Goal: Task Accomplishment & Management: Manage account settings

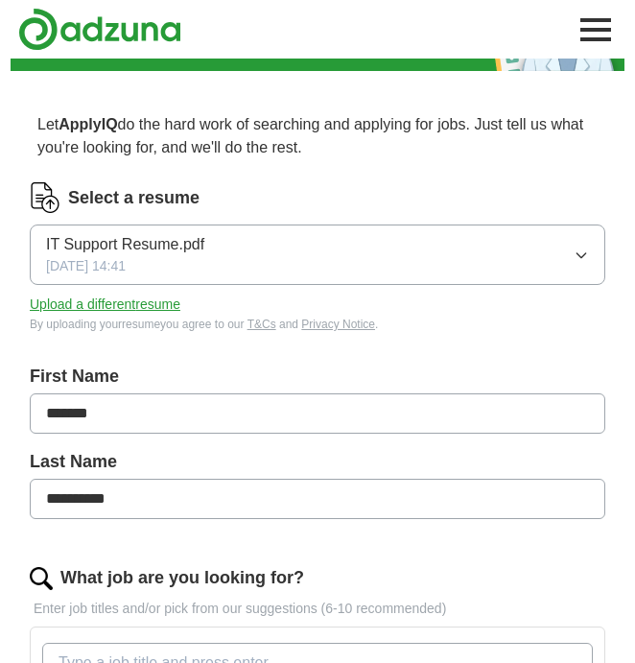
scroll to position [93, 0]
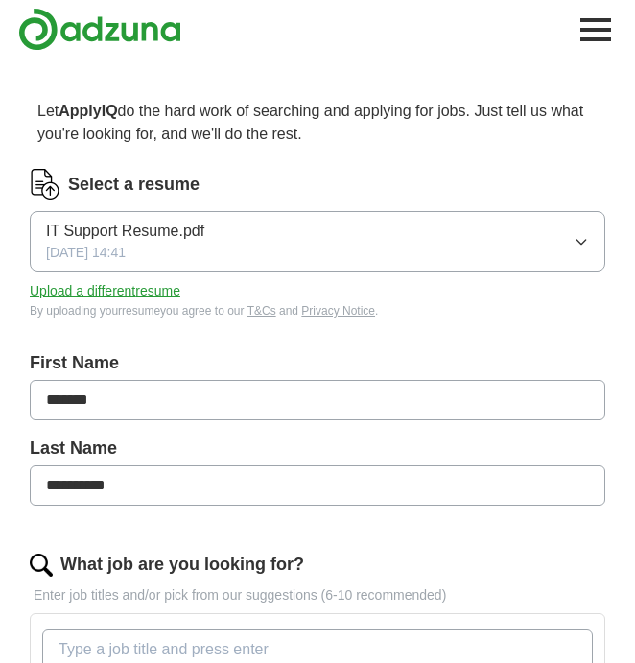
click at [572, 233] on button "IT Support Resume.pdf [DATE] 14:41" at bounding box center [318, 241] width 576 height 60
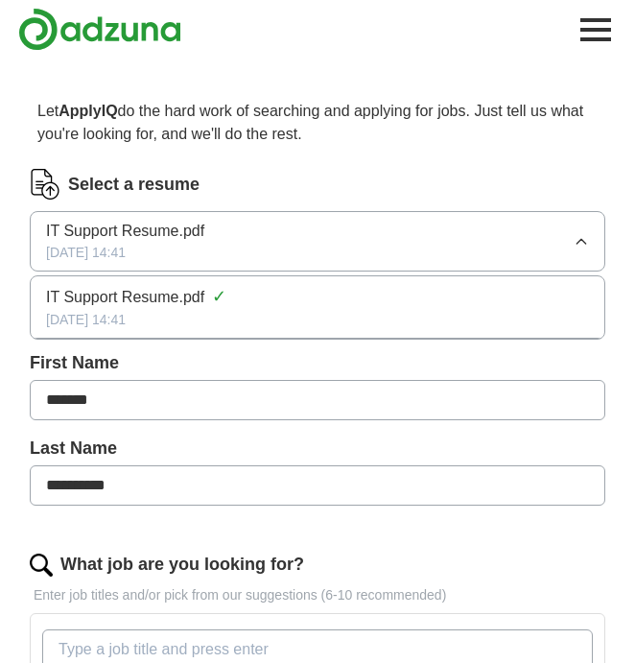
click at [377, 373] on label "First Name" at bounding box center [318, 363] width 576 height 26
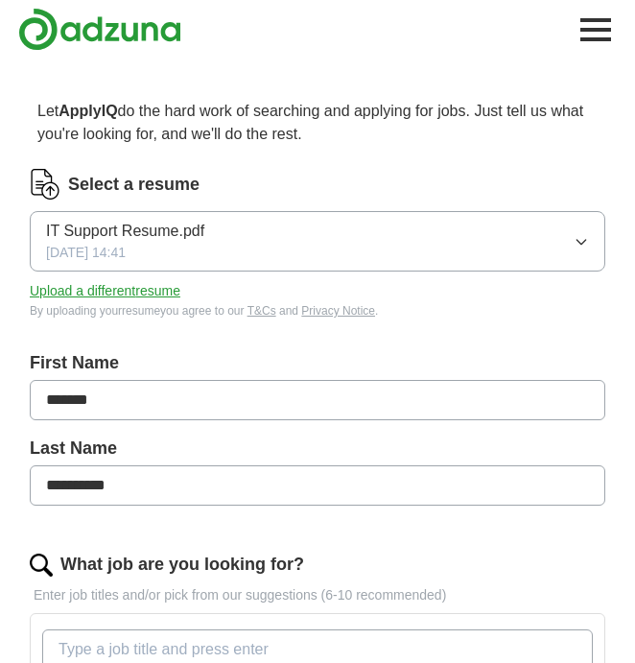
click at [163, 292] on button "Upload a different resume" at bounding box center [105, 291] width 151 height 20
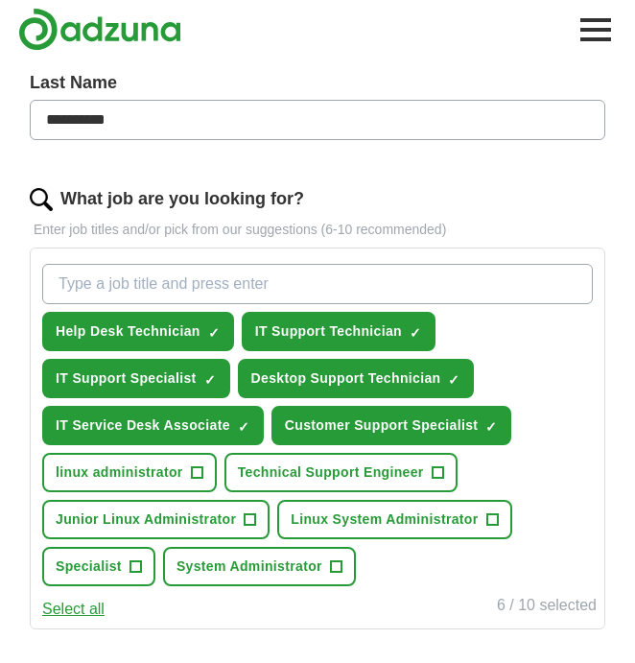
scroll to position [461, 0]
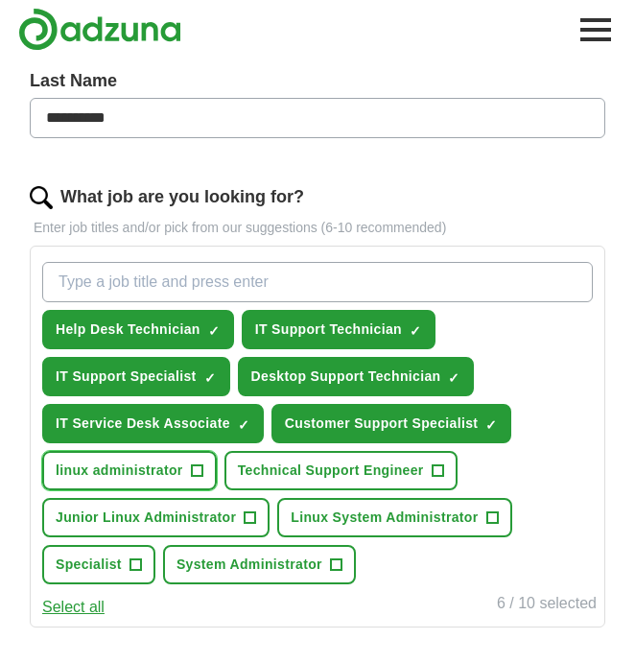
click at [191, 474] on button "linux administrator +" at bounding box center [129, 470] width 175 height 39
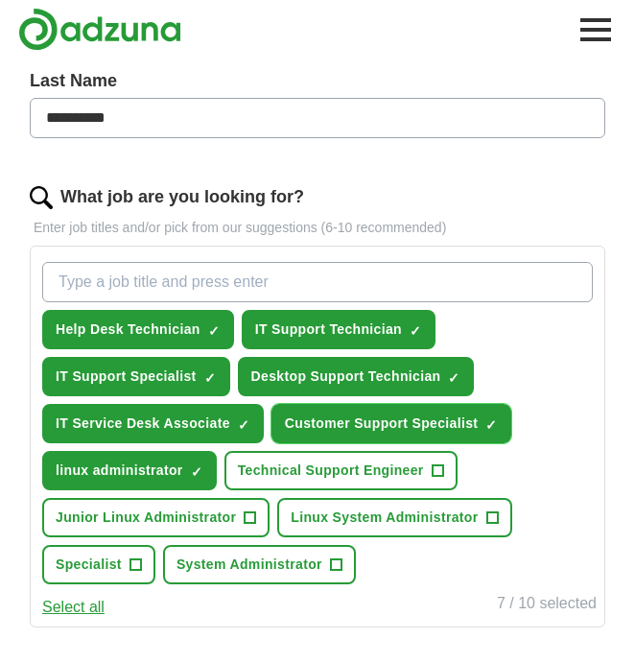
click at [0, 0] on span "×" at bounding box center [0, 0] width 0 height 0
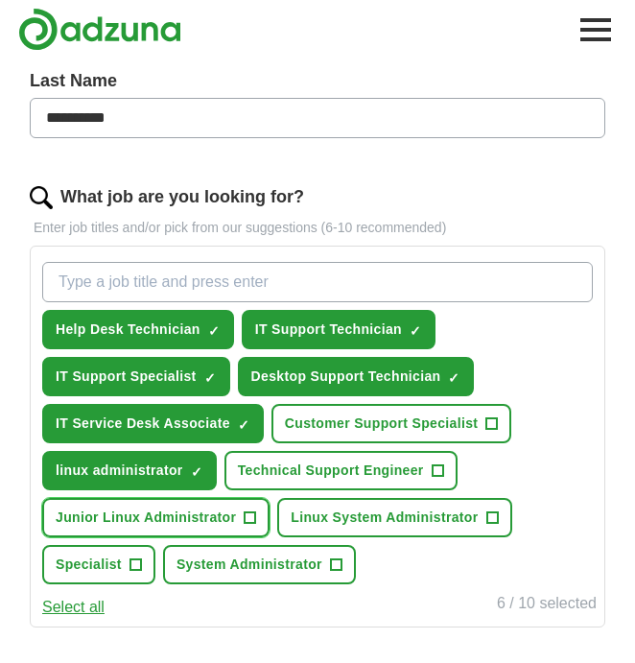
click at [261, 515] on button "Junior Linux Administrator +" at bounding box center [155, 517] width 227 height 39
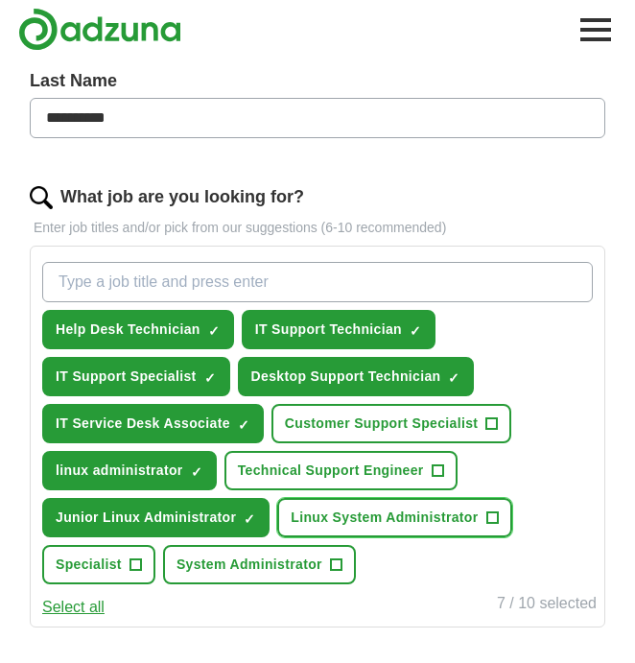
click at [494, 513] on span "+" at bounding box center [493, 518] width 12 height 15
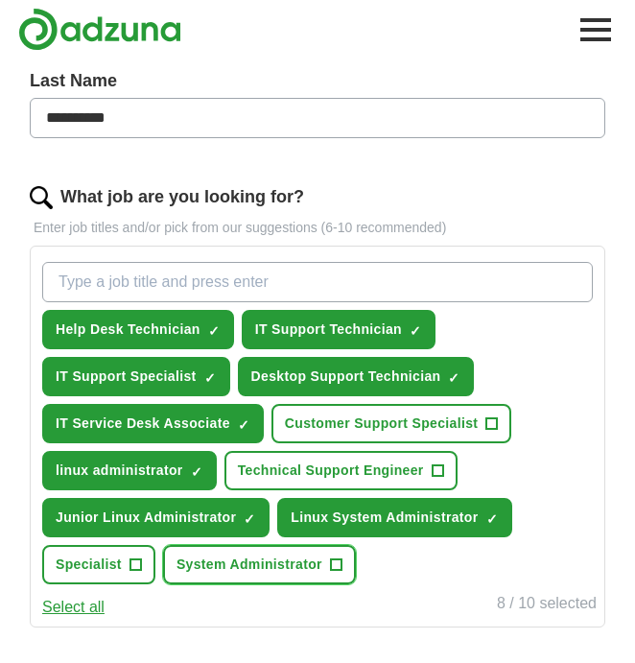
click at [326, 556] on button "System Administrator +" at bounding box center [259, 564] width 193 height 39
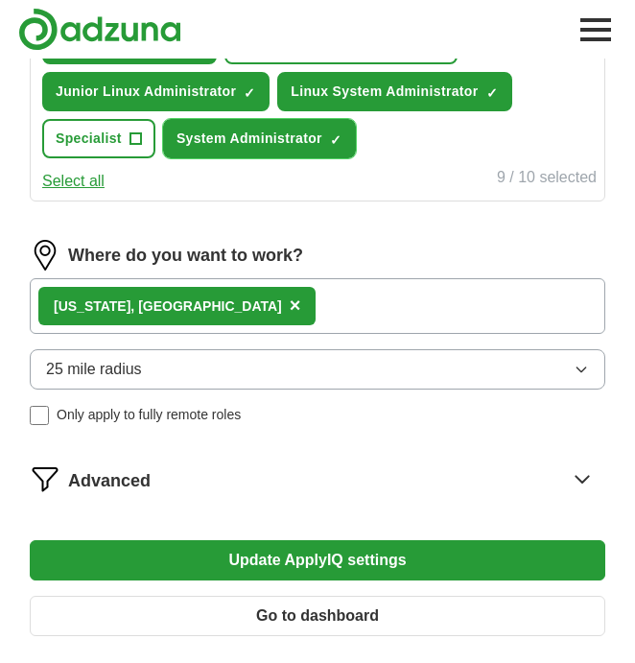
scroll to position [895, 0]
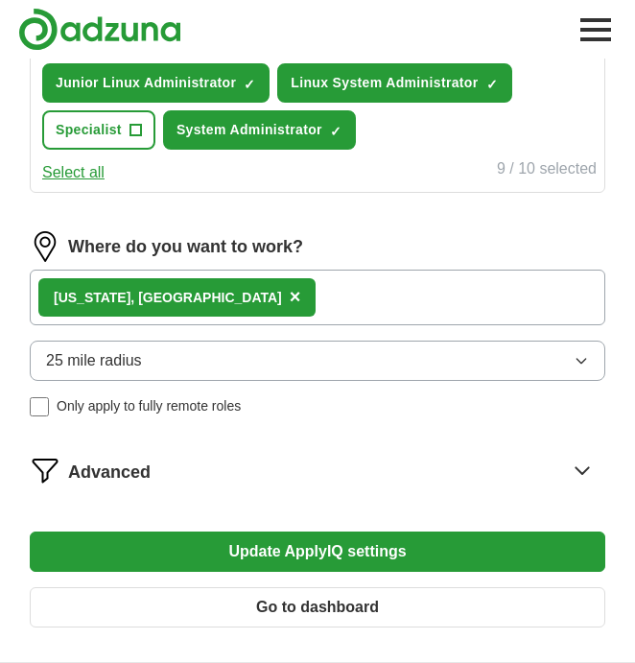
click at [337, 557] on button "Update ApplyIQ settings" at bounding box center [318, 552] width 576 height 40
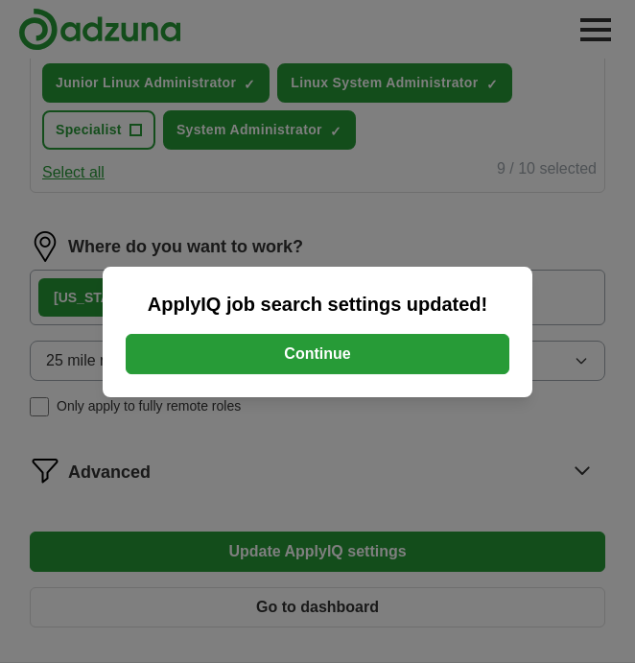
click at [326, 345] on button "Continue" at bounding box center [318, 354] width 384 height 40
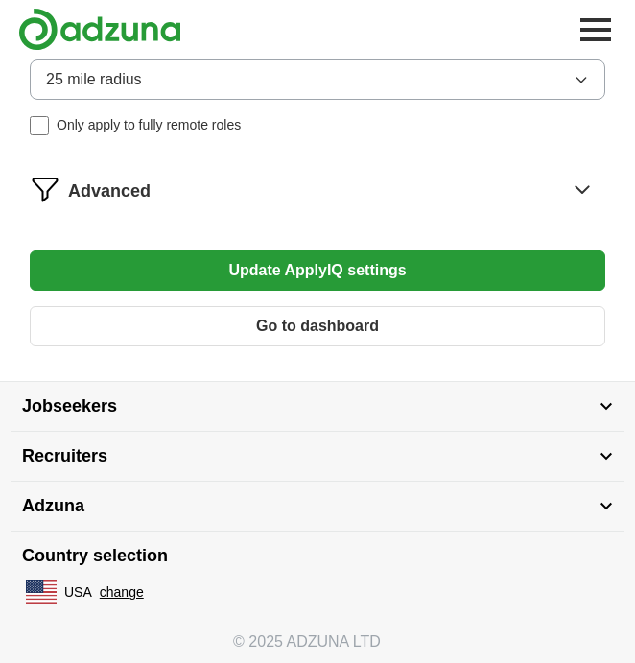
scroll to position [1020, 0]
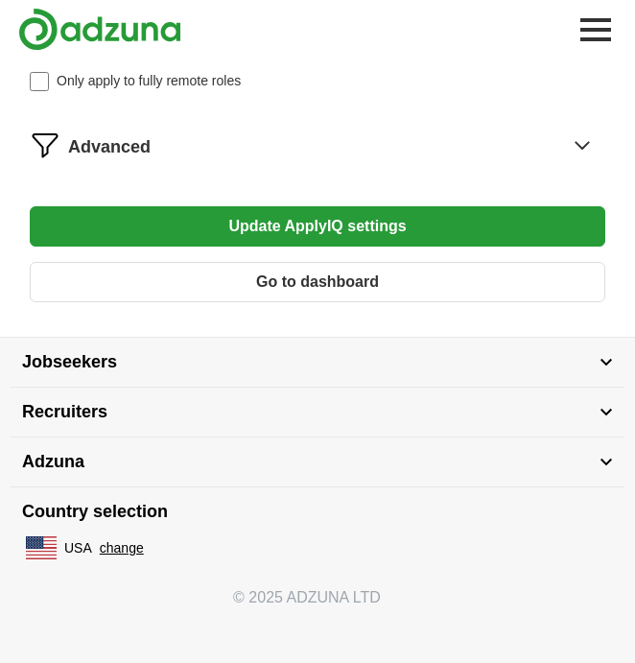
click at [352, 373] on button "Jobseekers" at bounding box center [318, 362] width 614 height 49
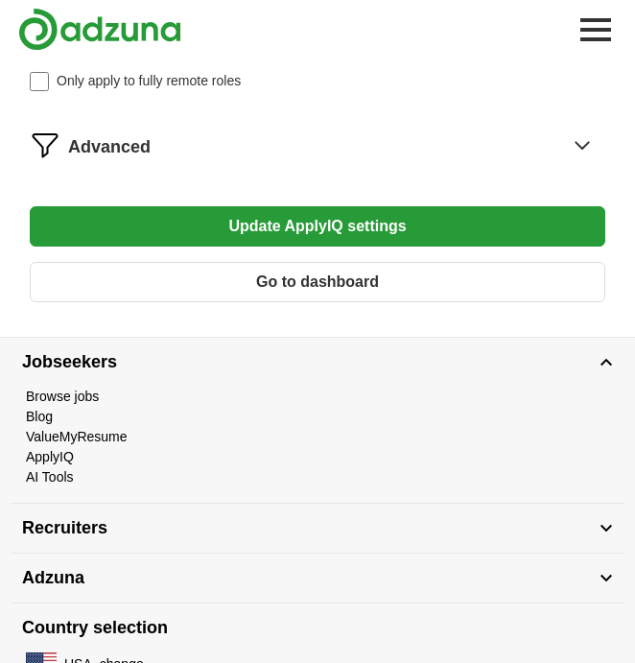
scroll to position [1221, 0]
click at [352, 374] on button "Jobseekers" at bounding box center [318, 362] width 614 height 49
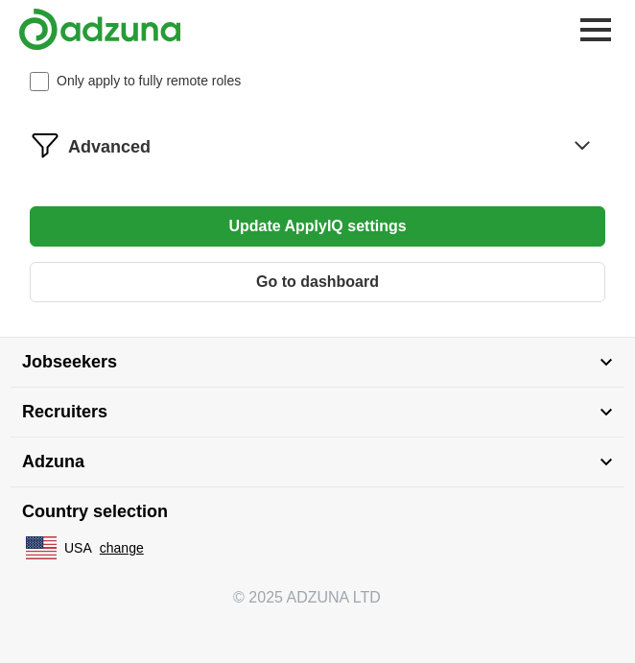
click at [311, 446] on button "Adzuna" at bounding box center [318, 462] width 614 height 49
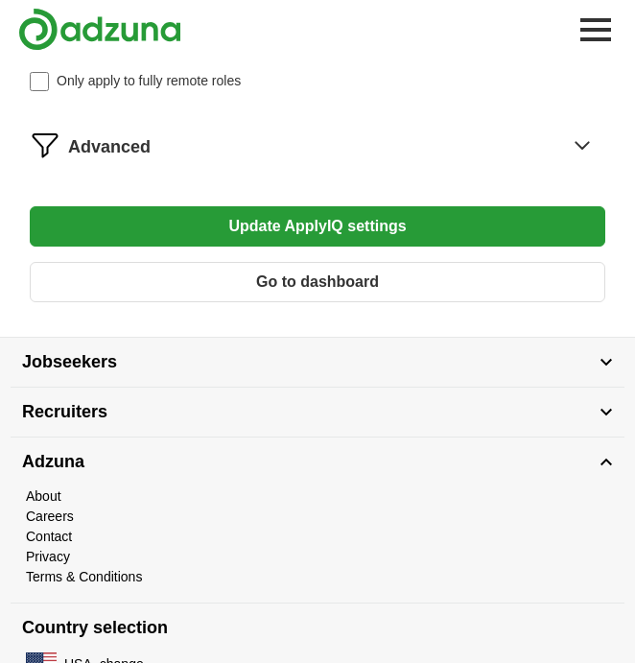
click at [303, 395] on button "Recruiters" at bounding box center [318, 412] width 614 height 49
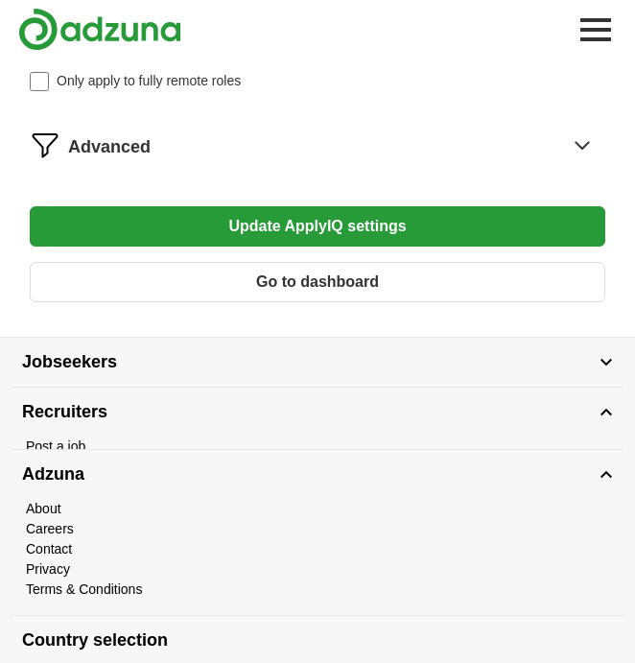
click at [303, 395] on button "Recruiters" at bounding box center [318, 412] width 614 height 49
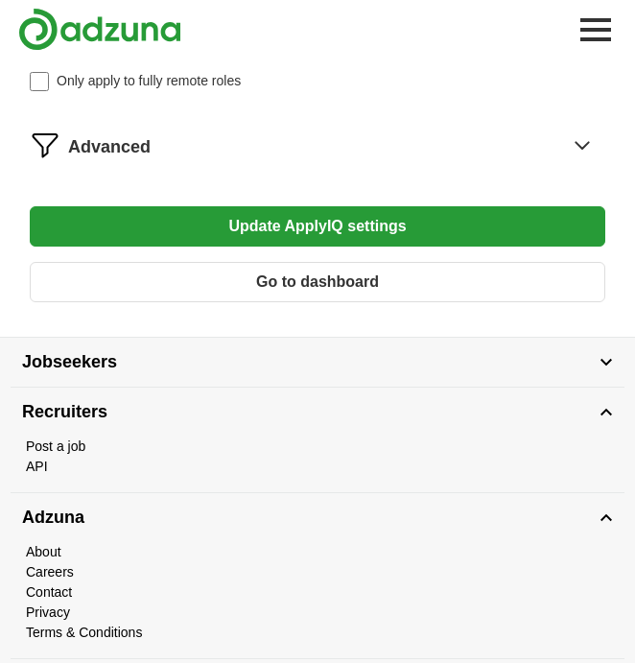
click at [295, 239] on button "Update ApplyIQ settings" at bounding box center [318, 226] width 576 height 40
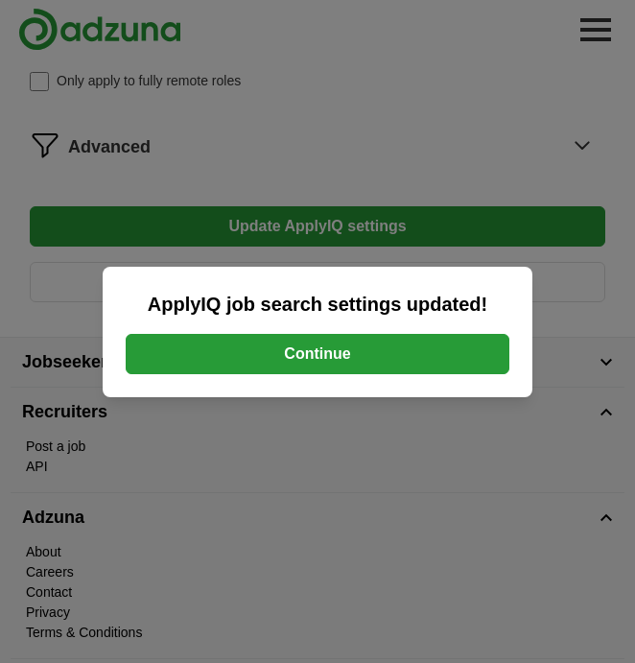
click at [279, 369] on button "Continue" at bounding box center [318, 354] width 384 height 40
